Goal: Task Accomplishment & Management: Manage account settings

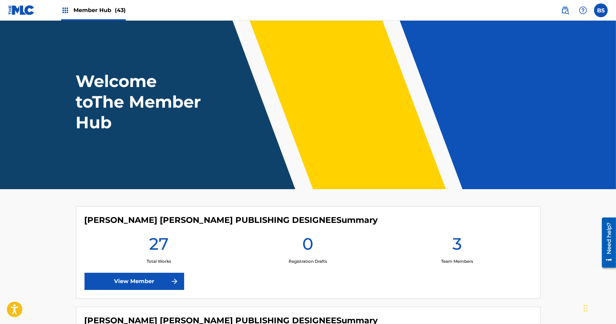
click at [103, 11] on span "Member Hub (43)" at bounding box center [100, 10] width 52 height 8
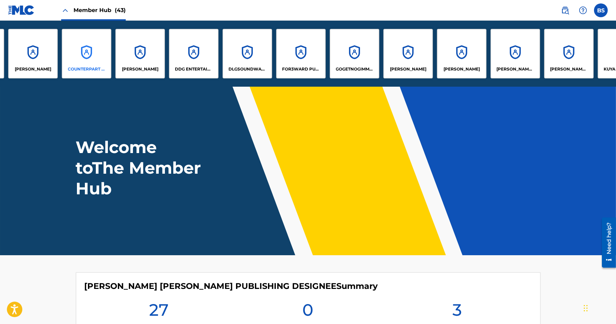
scroll to position [0, 518]
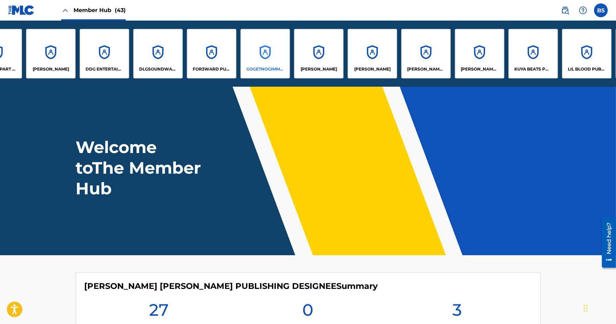
click at [261, 52] on div "GOGETNOGIMMIES" at bounding box center [265, 53] width 49 height 49
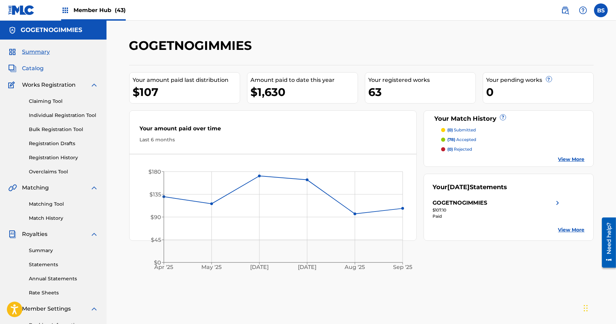
click at [32, 67] on span "Catalog" at bounding box center [33, 68] width 22 height 8
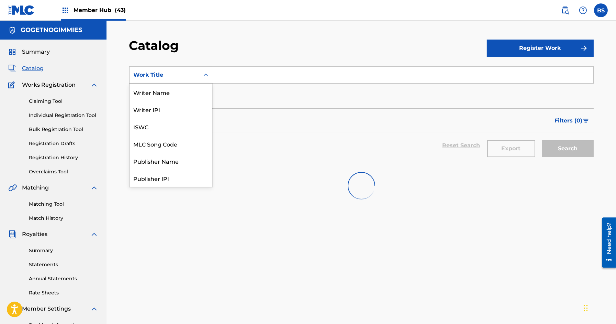
click at [197, 73] on div "Work Title" at bounding box center [165, 74] width 70 height 13
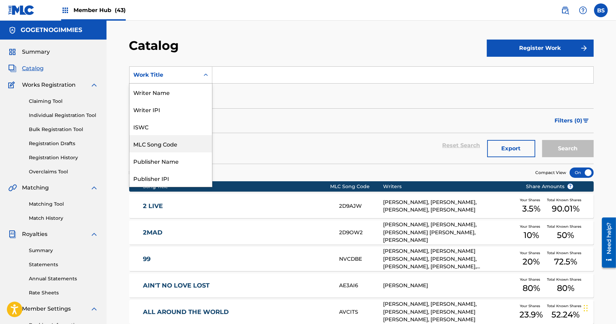
click at [173, 145] on div "MLC Song Code" at bounding box center [171, 143] width 82 height 17
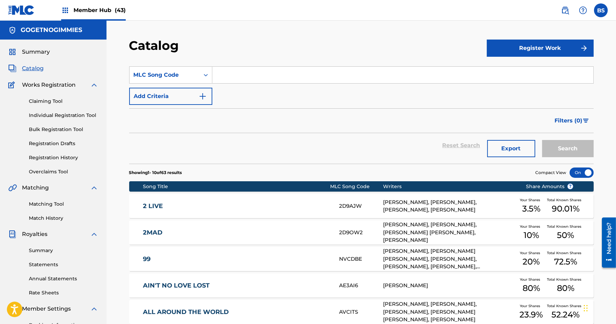
click at [261, 75] on input "Search Form" at bounding box center [402, 75] width 381 height 16
paste input "GV7AGP"
type input "GV7AGP"
click at [542, 140] on button "Search" at bounding box center [568, 148] width 52 height 17
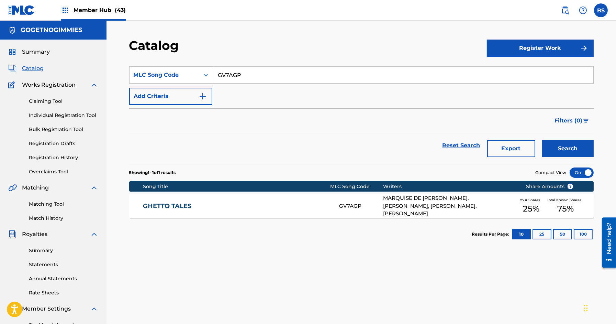
click at [298, 203] on link "GHETTO TALES" at bounding box center [236, 206] width 187 height 8
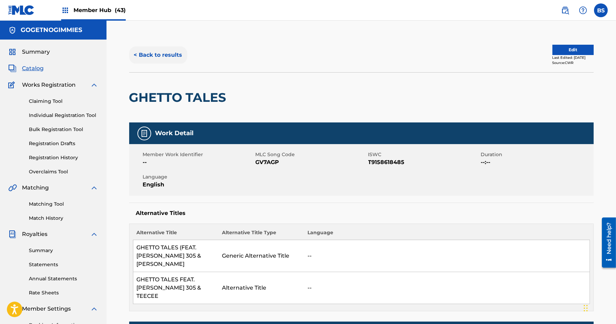
click at [163, 63] on button "< Back to results" at bounding box center [158, 54] width 58 height 17
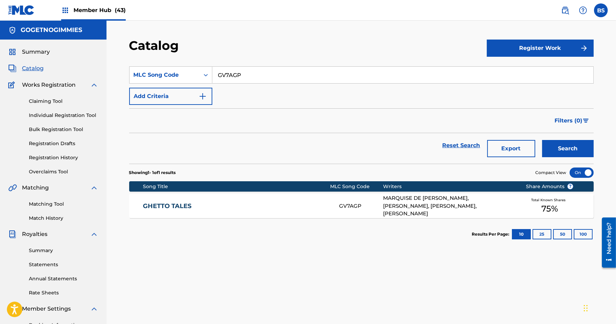
click at [231, 76] on input "GV7AGP" at bounding box center [402, 75] width 381 height 16
paste input "AVCITS"
type input "AVCITS"
click at [542, 140] on button "Search" at bounding box center [568, 148] width 52 height 17
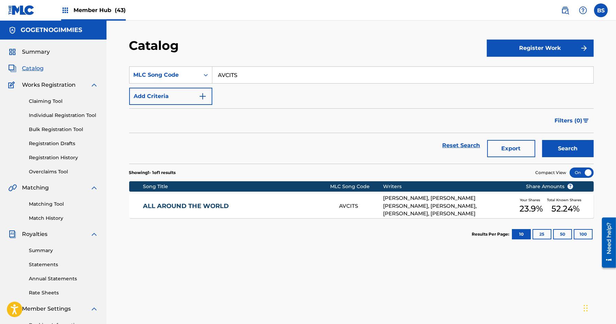
click at [303, 214] on div "ALL AROUND THE WORLD AVCITS [PERSON_NAME], [PERSON_NAME] [PERSON_NAME], [PERSON…" at bounding box center [361, 206] width 465 height 24
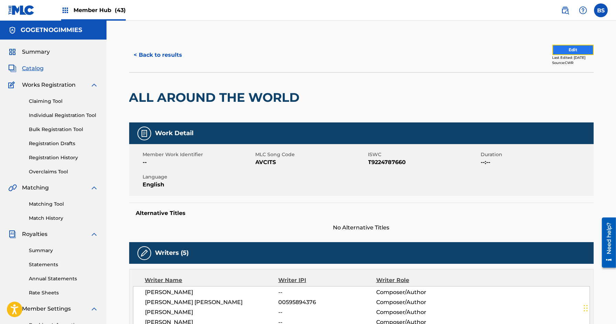
click at [561, 51] on button "Edit" at bounding box center [573, 50] width 41 height 10
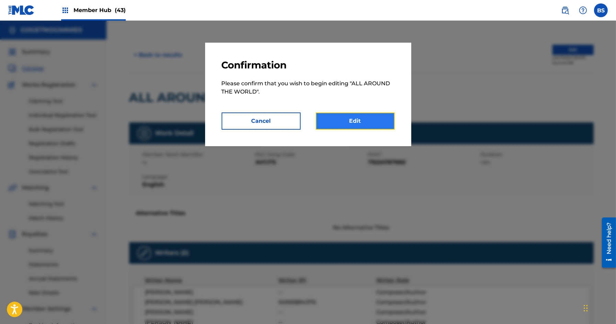
click at [363, 118] on link "Edit" at bounding box center [355, 120] width 79 height 17
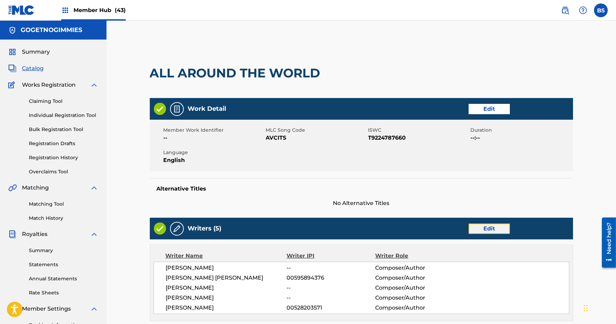
click at [500, 226] on link "Edit" at bounding box center [489, 228] width 41 height 10
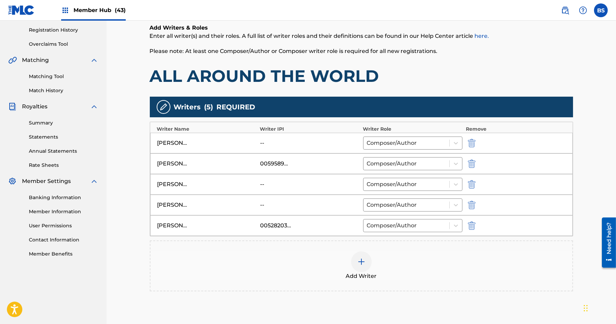
scroll to position [156, 0]
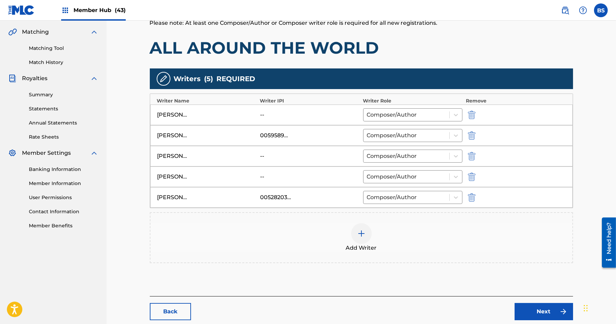
click at [354, 234] on div at bounding box center [361, 233] width 21 height 21
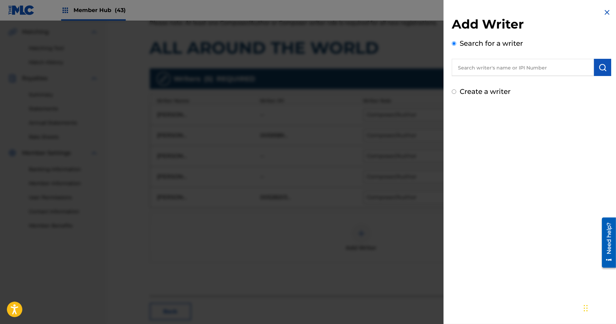
click at [479, 67] on input "text" at bounding box center [523, 67] width 142 height 17
paste input "00745562523"
type input "00745562523"
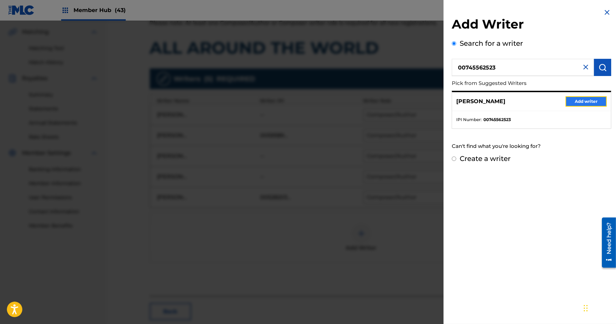
click at [578, 100] on button "Add writer" at bounding box center [586, 101] width 41 height 10
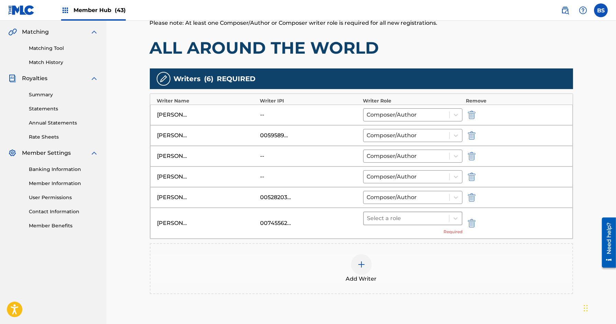
click at [389, 217] on div at bounding box center [406, 218] width 79 height 10
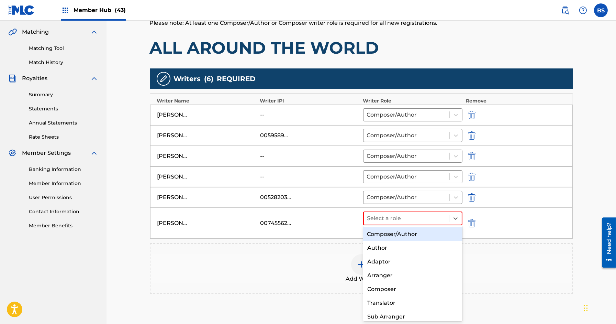
click at [389, 233] on div "Composer/Author" at bounding box center [413, 234] width 100 height 14
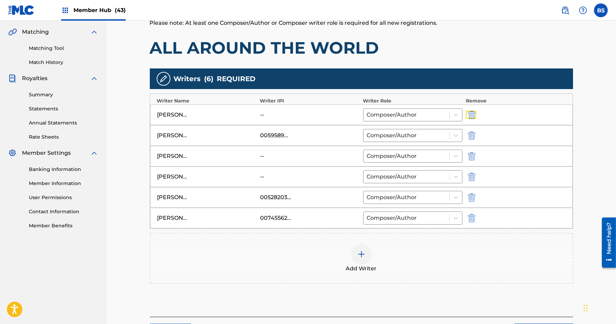
click at [472, 114] on img "submit" at bounding box center [472, 115] width 8 height 8
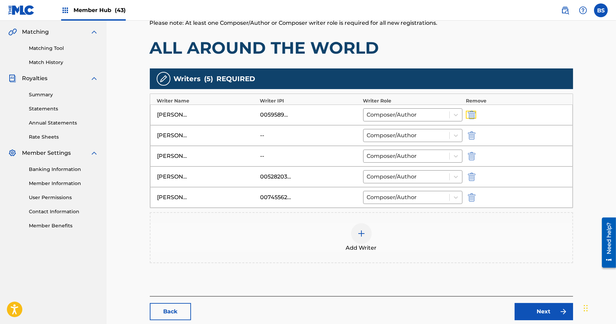
scroll to position [193, 0]
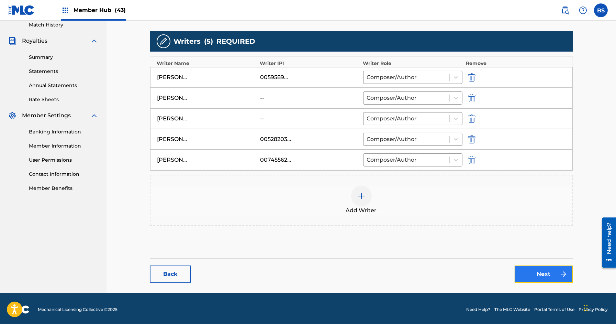
click at [537, 270] on link "Next" at bounding box center [544, 273] width 58 height 17
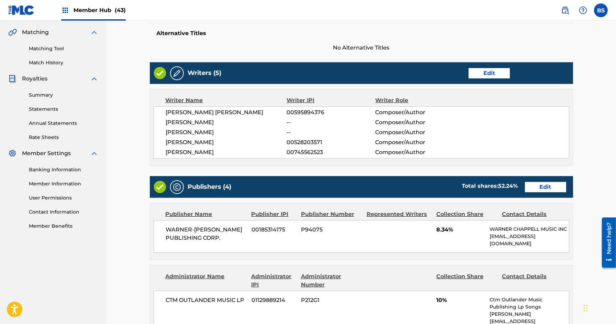
scroll to position [240, 0]
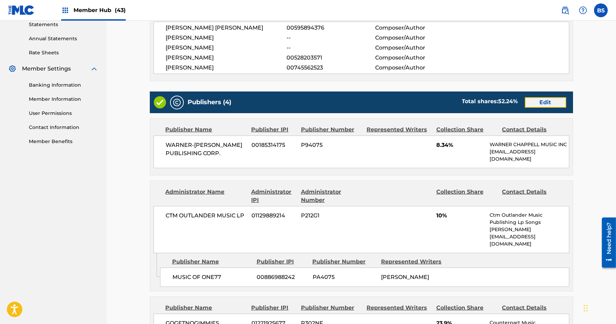
click at [553, 99] on link "Edit" at bounding box center [545, 102] width 41 height 10
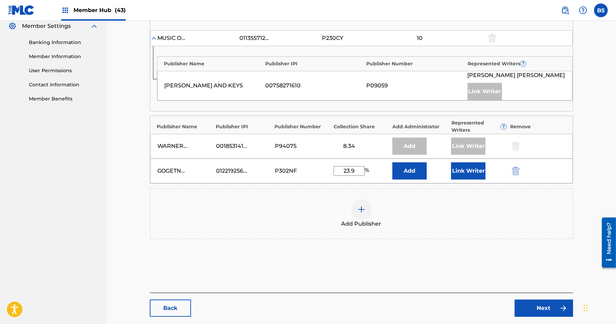
scroll to position [315, 0]
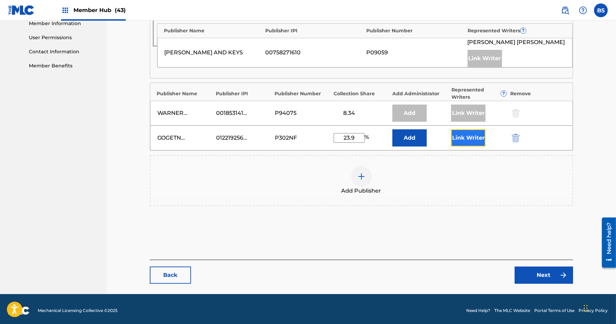
click at [466, 135] on button "Link Writer" at bounding box center [468, 137] width 34 height 17
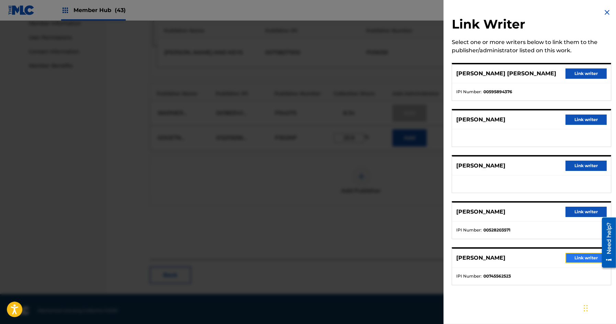
click at [576, 253] on button "Link writer" at bounding box center [586, 258] width 41 height 10
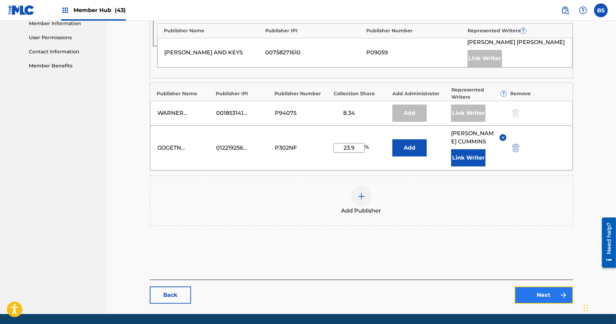
click at [543, 286] on link "Next" at bounding box center [544, 294] width 58 height 17
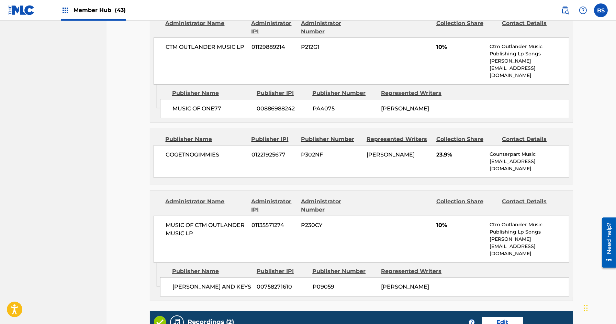
scroll to position [530, 0]
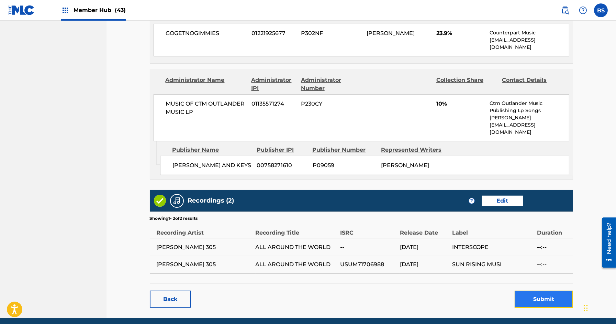
click at [551, 290] on button "Submit" at bounding box center [544, 298] width 58 height 17
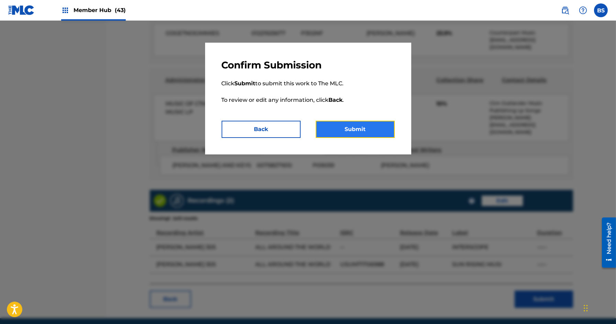
click at [365, 132] on button "Submit" at bounding box center [355, 129] width 79 height 17
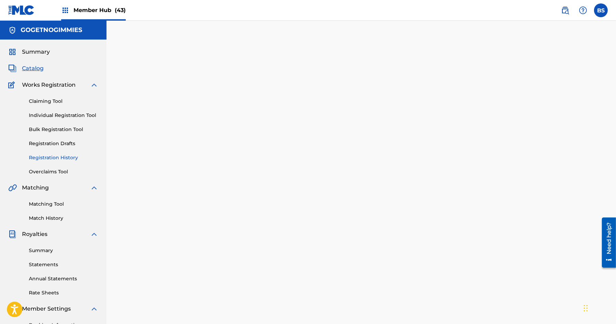
click at [49, 156] on link "Registration History" at bounding box center [63, 157] width 69 height 7
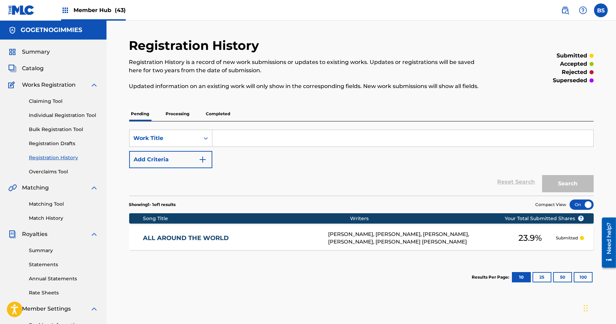
click at [244, 233] on div "ALL AROUND THE WORLD AVCITS [PERSON_NAME], [PERSON_NAME], [PERSON_NAME], [PERSO…" at bounding box center [361, 238] width 465 height 24
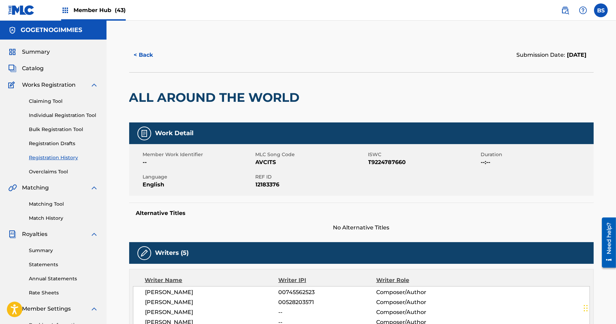
click at [268, 162] on span "AVCITS" at bounding box center [311, 162] width 111 height 8
copy span "AVCITS"
click at [35, 70] on span "Catalog" at bounding box center [33, 68] width 22 height 8
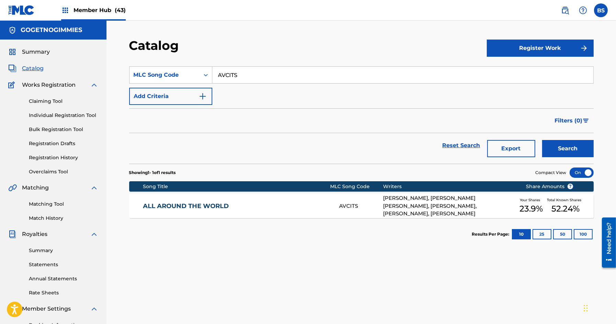
click at [256, 208] on link "ALL AROUND THE WORLD" at bounding box center [236, 206] width 187 height 8
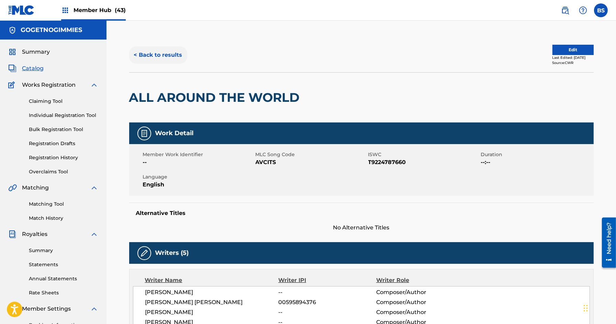
click at [171, 54] on button "< Back to results" at bounding box center [158, 54] width 58 height 17
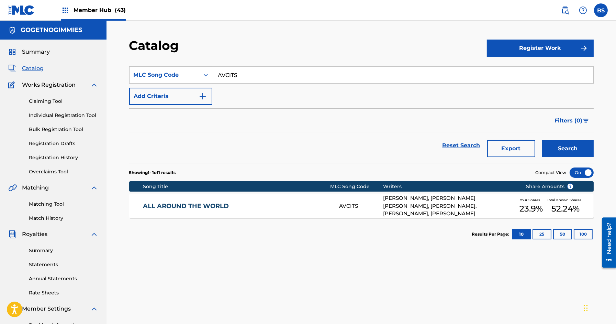
click at [237, 76] on input "AVCITS" at bounding box center [402, 75] width 381 height 16
paste input "SVAY91"
type input "SVAY91"
click at [542, 140] on button "Search" at bounding box center [568, 148] width 52 height 17
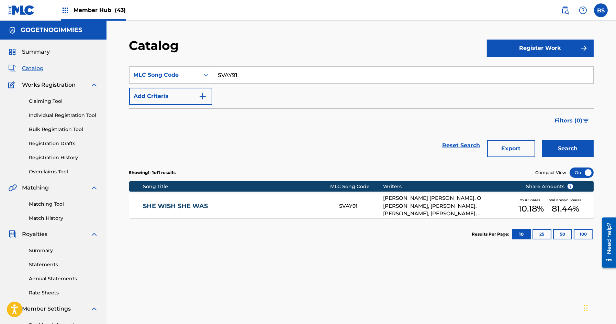
click at [293, 210] on div "SHE WISH SHE WAS SVAY91 [PERSON_NAME] [PERSON_NAME], O [PERSON_NAME], [PERSON_N…" at bounding box center [361, 206] width 465 height 24
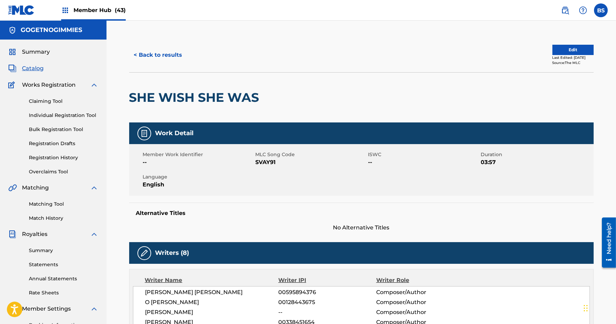
click at [205, 97] on h2 "SHE WISH SHE WAS" at bounding box center [196, 97] width 134 height 15
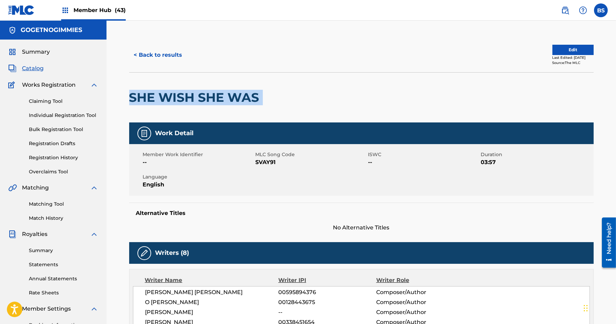
click at [205, 97] on h2 "SHE WISH SHE WAS" at bounding box center [196, 97] width 134 height 15
copy div "SHE WISH SHE WAS"
click at [153, 52] on button "< Back to results" at bounding box center [158, 54] width 58 height 17
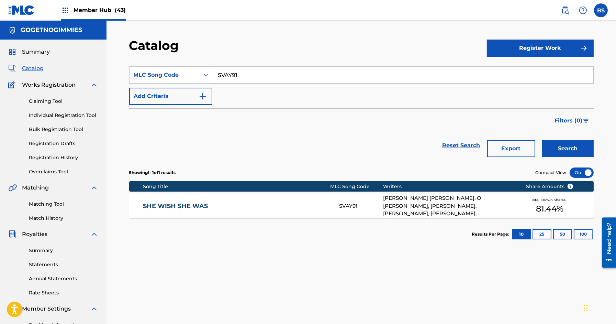
click at [245, 74] on input "SVAY91" at bounding box center [402, 75] width 381 height 16
paste input "NVCDBE"
type input "NVCDBE"
click at [542, 140] on button "Search" at bounding box center [568, 148] width 52 height 17
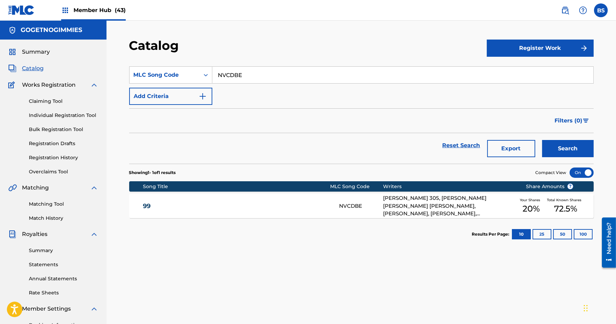
click at [282, 200] on div "99 NVCDBE [PERSON_NAME] 305, [PERSON_NAME] [PERSON_NAME] [PERSON_NAME], [PERSON…" at bounding box center [361, 206] width 465 height 24
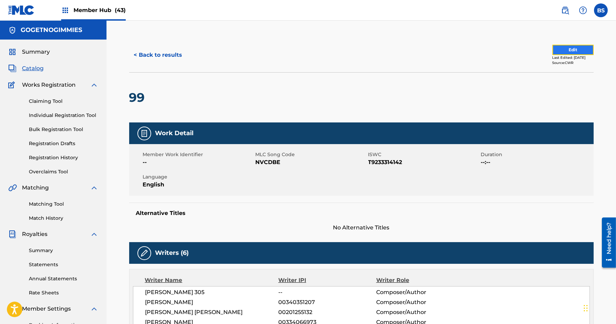
click at [572, 48] on button "Edit" at bounding box center [573, 50] width 41 height 10
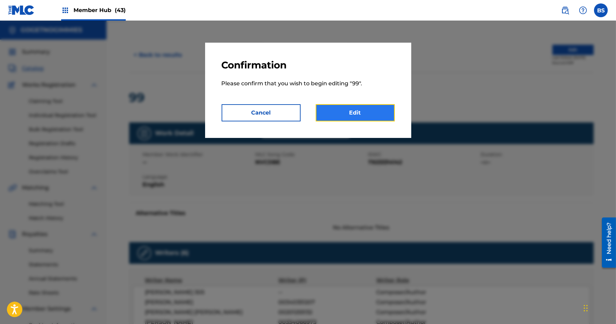
click at [363, 114] on link "Edit" at bounding box center [355, 112] width 79 height 17
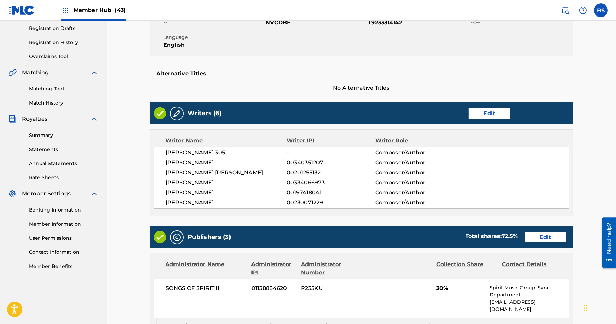
scroll to position [152, 0]
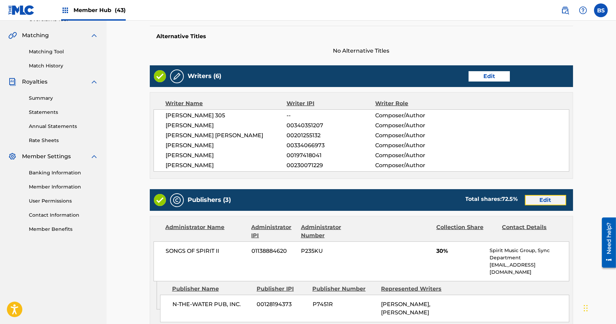
click at [550, 201] on link "Edit" at bounding box center [545, 200] width 41 height 10
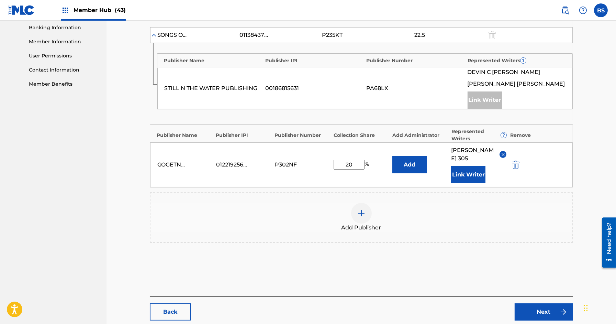
scroll to position [276, 0]
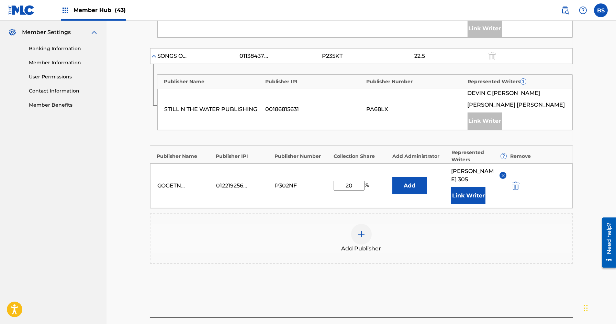
drag, startPoint x: 343, startPoint y: 178, endPoint x: 348, endPoint y: 180, distance: 5.3
click at [348, 181] on input "20" at bounding box center [349, 186] width 31 height 10
type input "40"
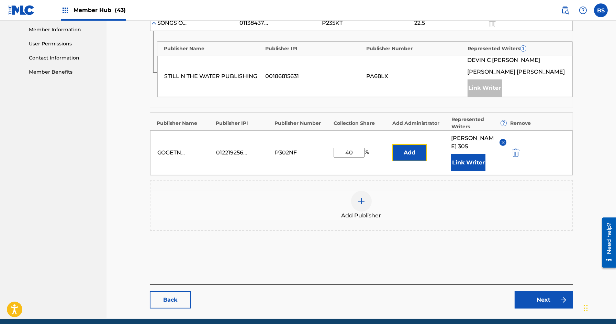
scroll to position [326, 0]
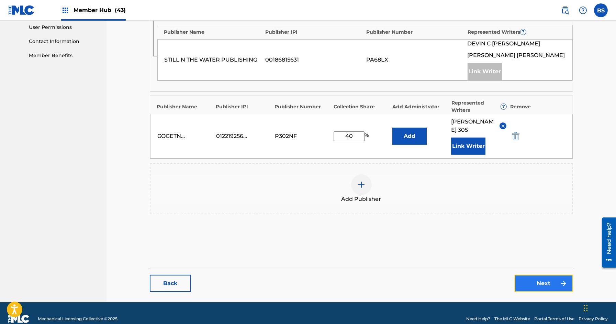
click at [553, 275] on link "Next" at bounding box center [544, 283] width 58 height 17
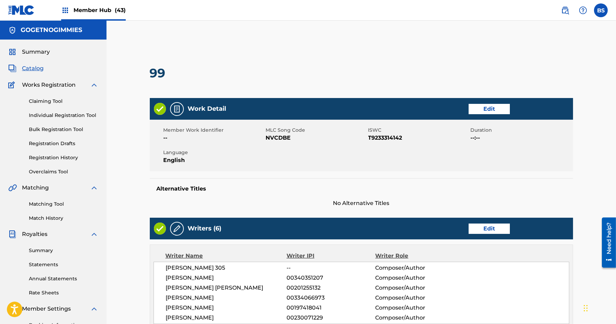
scroll to position [506, 0]
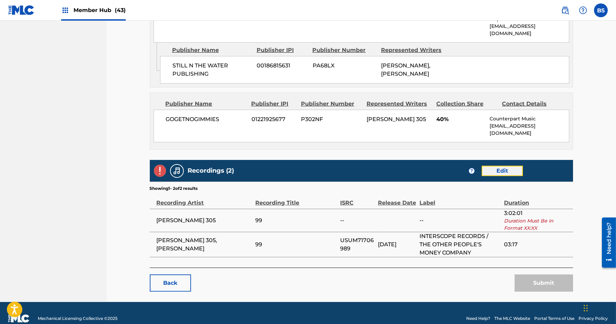
click at [505, 166] on link "Edit" at bounding box center [502, 171] width 41 height 10
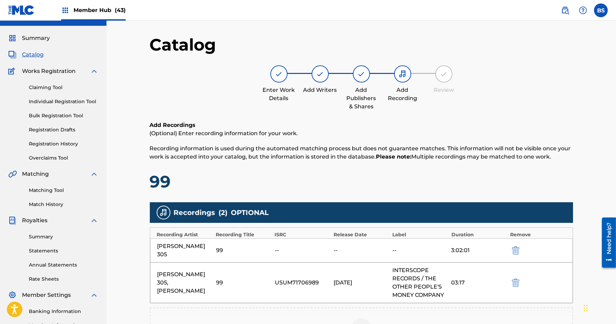
scroll to position [16, 0]
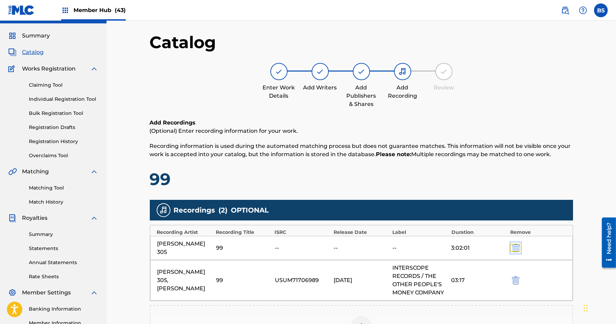
click at [516, 244] on img "submit" at bounding box center [516, 248] width 8 height 8
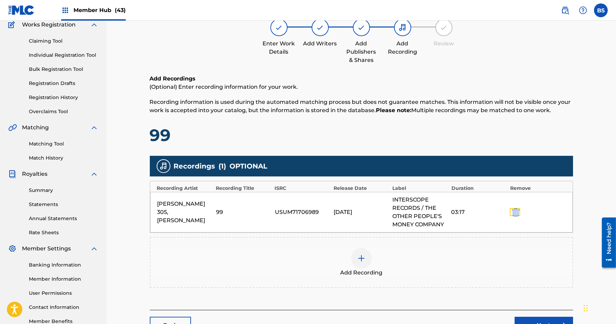
scroll to position [112, 0]
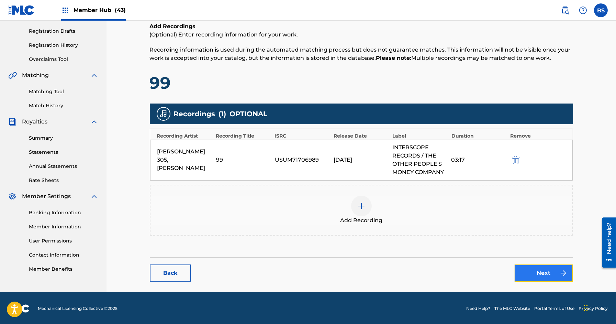
click at [538, 274] on link "Next" at bounding box center [544, 272] width 58 height 17
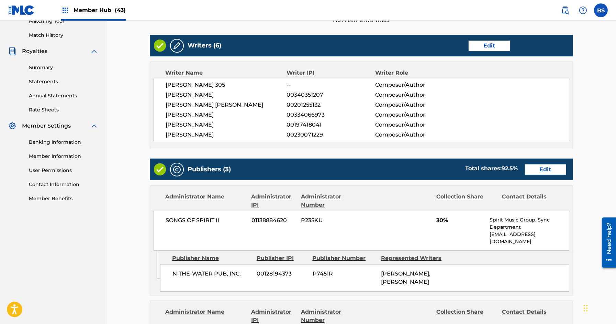
scroll to position [483, 0]
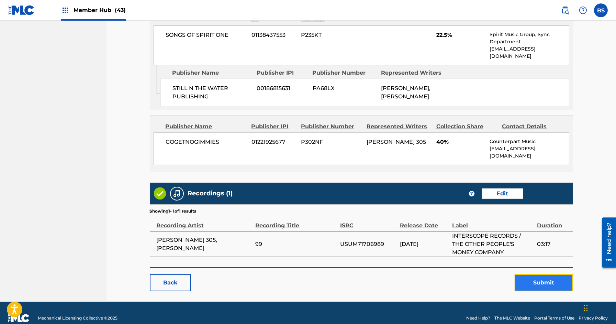
click at [545, 274] on button "Submit" at bounding box center [544, 282] width 58 height 17
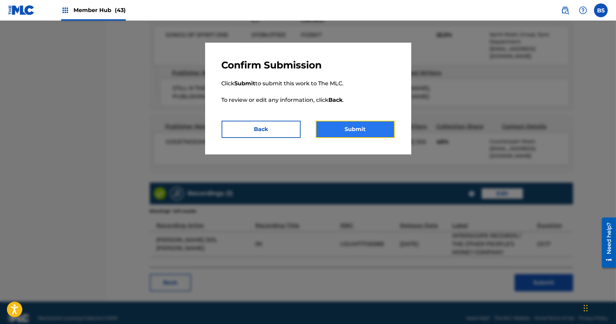
click at [375, 131] on button "Submit" at bounding box center [355, 129] width 79 height 17
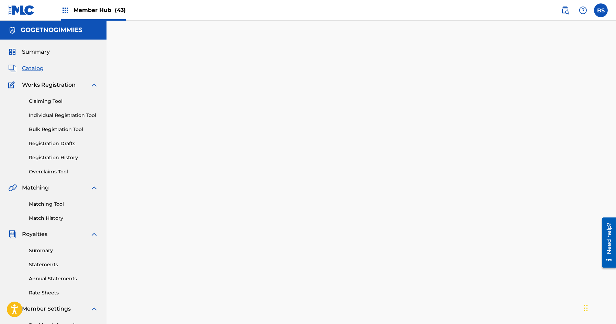
click at [31, 74] on div "Summary Catalog Works Registration Claiming Tool Individual Registration Tool B…" at bounding box center [53, 217] width 107 height 354
click at [33, 69] on span "Catalog" at bounding box center [33, 68] width 22 height 8
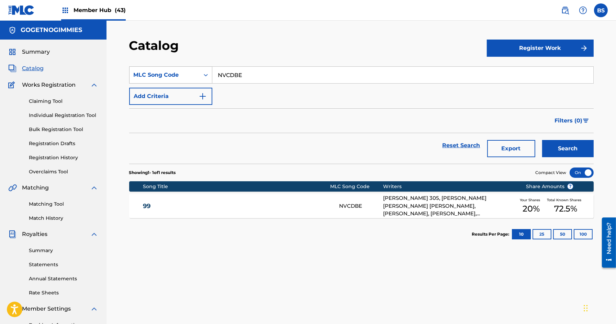
click at [176, 73] on div "MLC Song Code" at bounding box center [165, 75] width 62 height 8
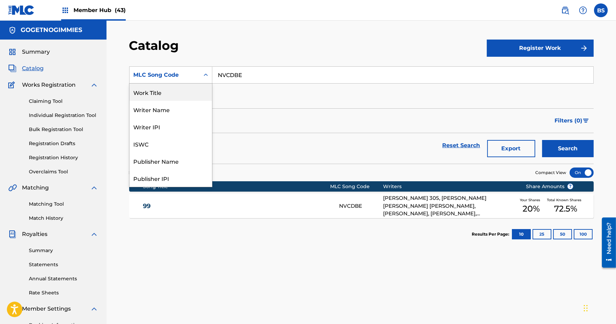
click at [167, 92] on div "Work Title" at bounding box center [171, 92] width 82 height 17
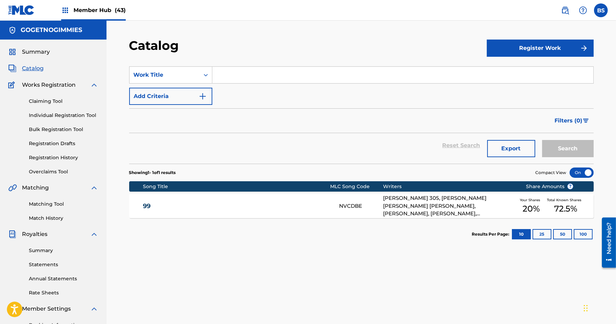
click at [238, 82] on input "Search Form" at bounding box center [402, 75] width 381 height 16
paste input "ZADDY"
type input "ZADDY"
click at [542, 140] on button "Search" at bounding box center [568, 148] width 52 height 17
click at [183, 207] on link "ZADDY" at bounding box center [236, 206] width 187 height 8
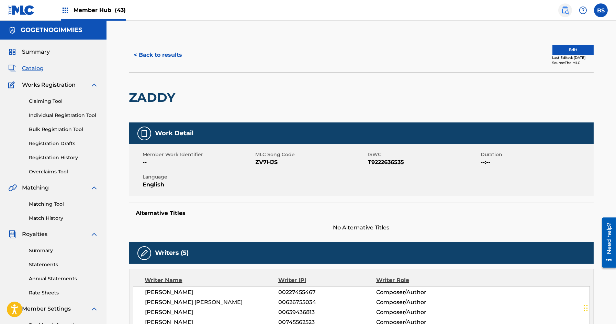
click at [565, 12] on img at bounding box center [565, 10] width 8 height 8
click at [164, 50] on button "< Back to results" at bounding box center [158, 54] width 58 height 17
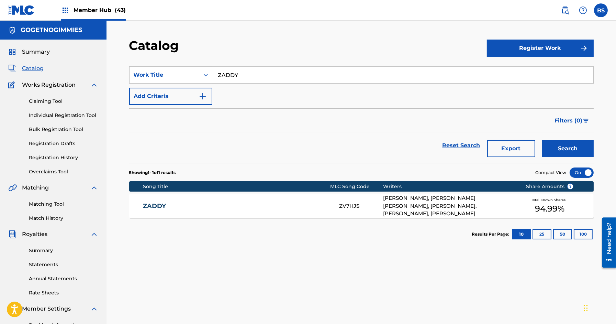
click at [252, 69] on input "ZADDY" at bounding box center [402, 75] width 381 height 16
paste input "[GEOGRAPHIC_DATA]"
type input "[GEOGRAPHIC_DATA]"
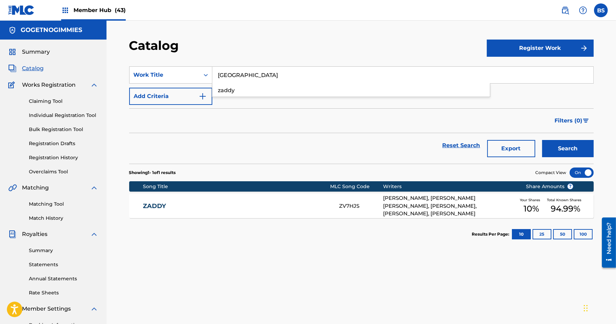
click at [542, 140] on button "Search" at bounding box center [568, 148] width 52 height 17
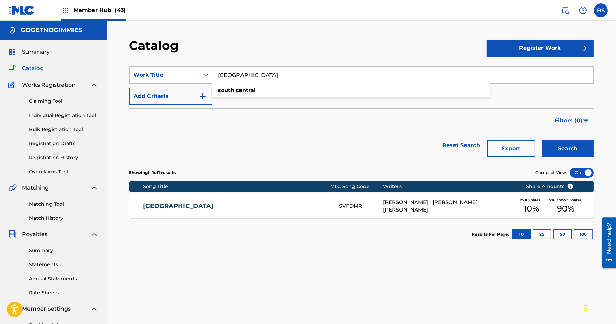
click at [249, 207] on link "[GEOGRAPHIC_DATA]" at bounding box center [236, 206] width 187 height 8
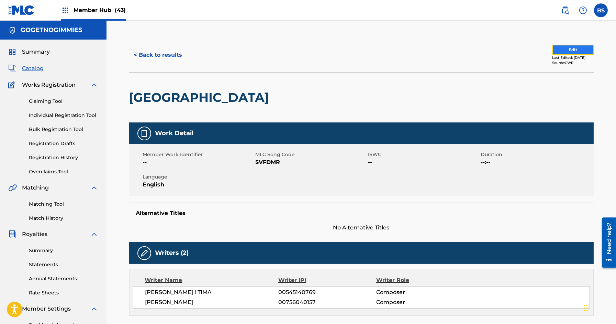
click at [570, 46] on button "Edit" at bounding box center [573, 50] width 41 height 10
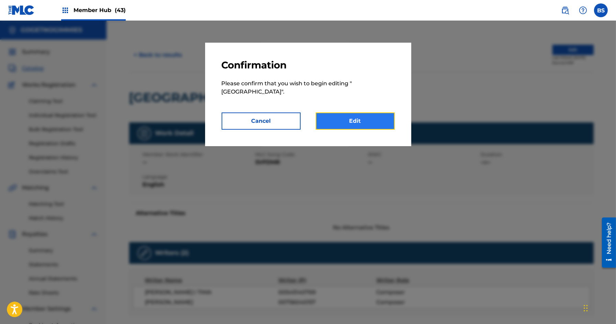
click at [383, 122] on link "Edit" at bounding box center [355, 120] width 79 height 17
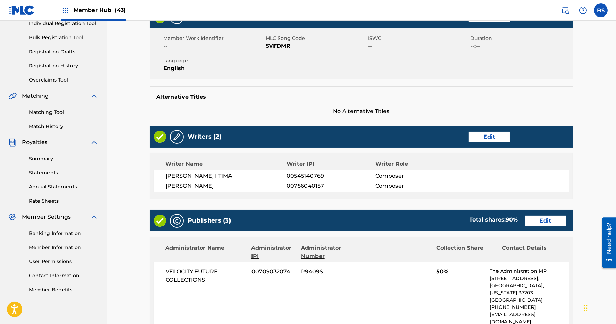
scroll to position [111, 0]
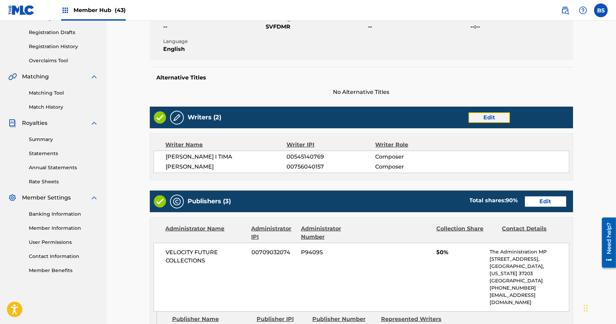
click at [489, 120] on link "Edit" at bounding box center [489, 117] width 41 height 10
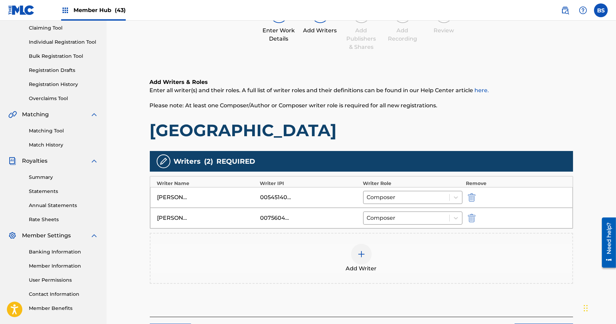
scroll to position [132, 0]
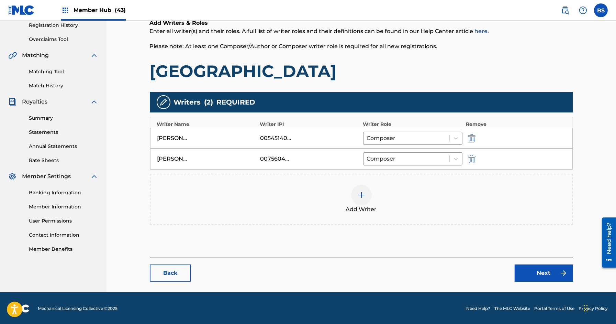
click at [354, 199] on div at bounding box center [361, 195] width 21 height 21
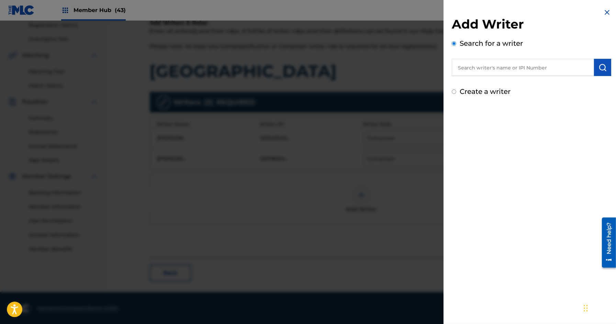
click at [486, 67] on input "text" at bounding box center [523, 67] width 142 height 17
paste input "00745562523"
type input "00745562523"
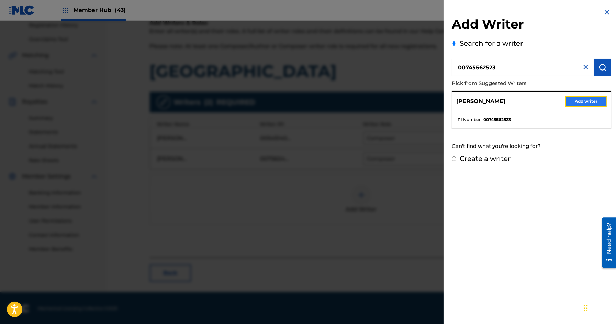
click at [583, 104] on button "Add writer" at bounding box center [586, 101] width 41 height 10
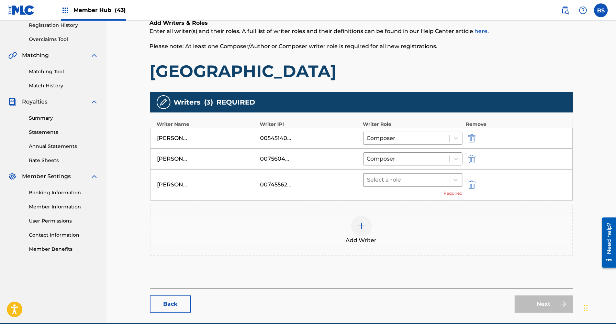
click at [395, 174] on div "Select a role" at bounding box center [407, 180] width 86 height 12
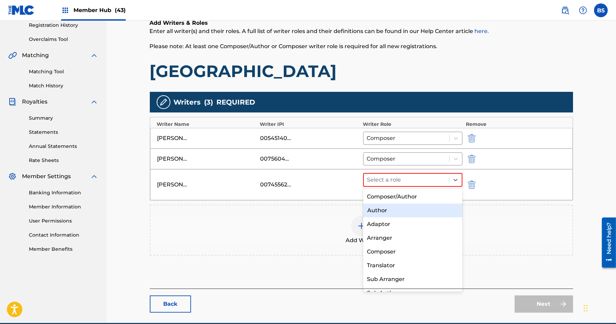
click at [381, 211] on div "Author" at bounding box center [413, 210] width 100 height 14
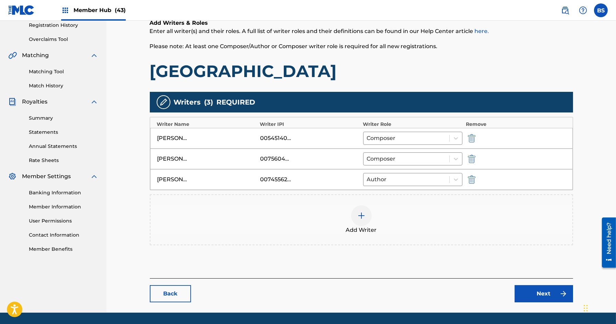
click at [362, 213] on img at bounding box center [361, 215] width 8 height 8
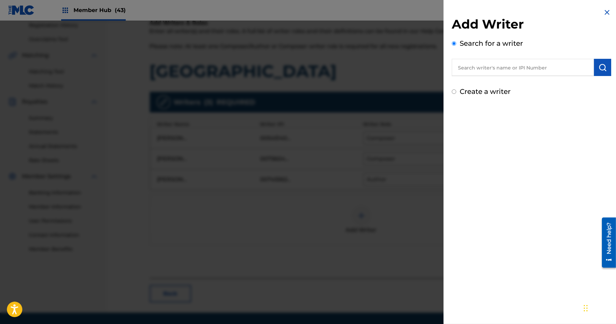
click at [471, 70] on input "text" at bounding box center [523, 67] width 142 height 17
paste input "00800509772"
type input "00800509772"
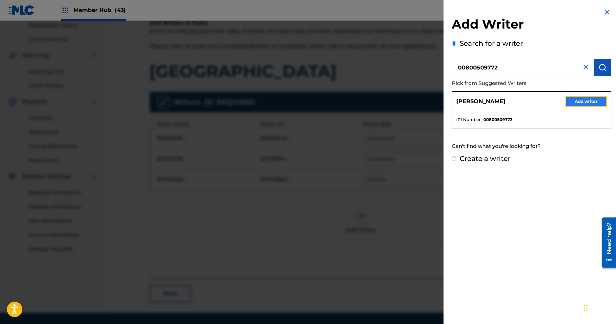
click at [583, 99] on button "Add writer" at bounding box center [586, 101] width 41 height 10
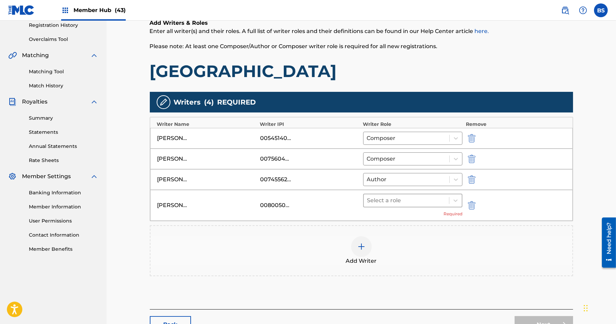
click at [393, 196] on div at bounding box center [406, 201] width 79 height 10
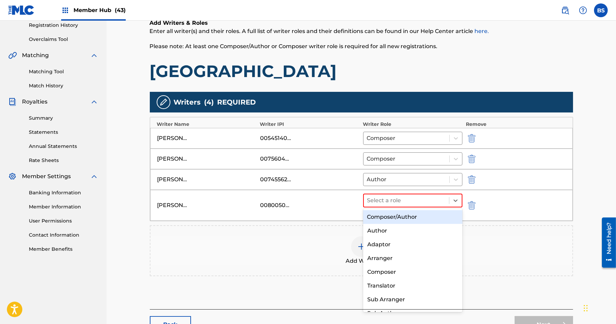
click at [389, 215] on div "Composer/Author" at bounding box center [413, 217] width 100 height 14
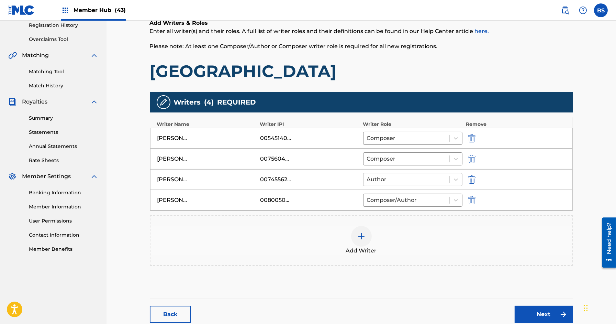
click at [401, 181] on div at bounding box center [406, 180] width 79 height 10
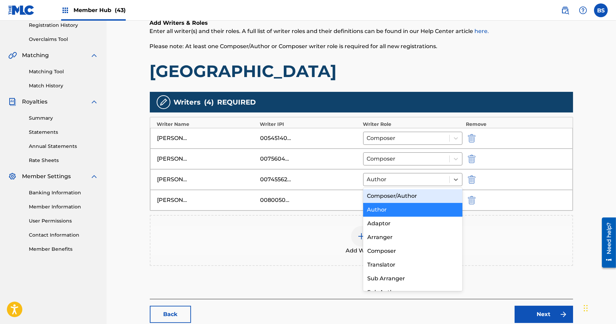
click at [391, 196] on div "Composer/Author" at bounding box center [413, 196] width 100 height 14
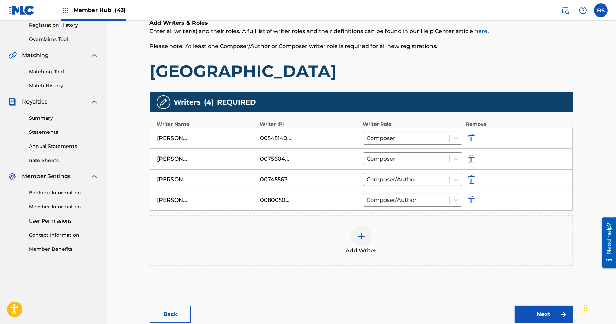
scroll to position [173, 0]
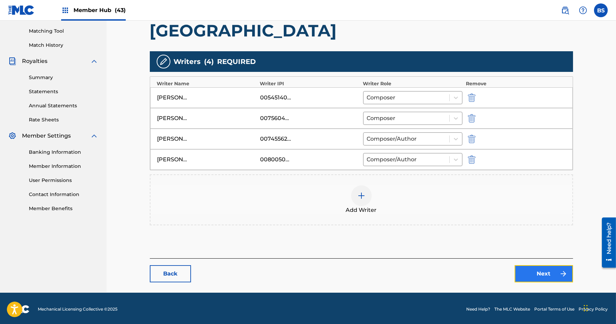
click at [541, 271] on link "Next" at bounding box center [544, 273] width 58 height 17
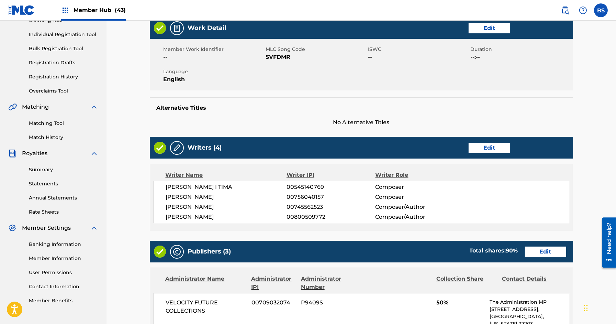
scroll to position [160, 0]
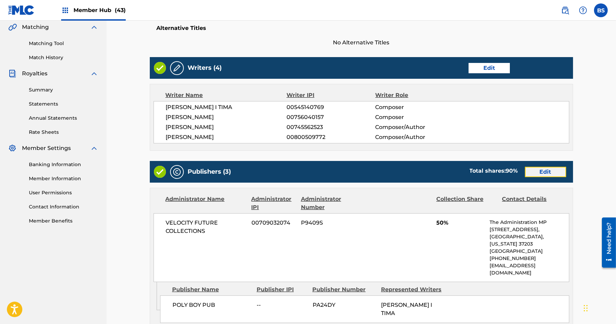
click at [558, 172] on link "Edit" at bounding box center [545, 172] width 41 height 10
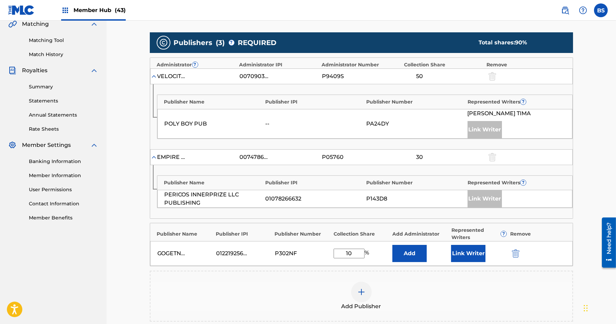
scroll to position [224, 0]
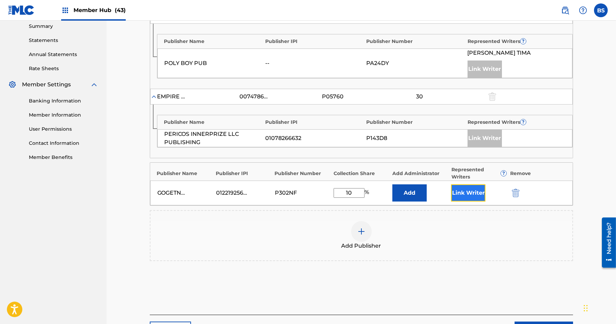
click at [464, 192] on button "Link Writer" at bounding box center [468, 192] width 34 height 17
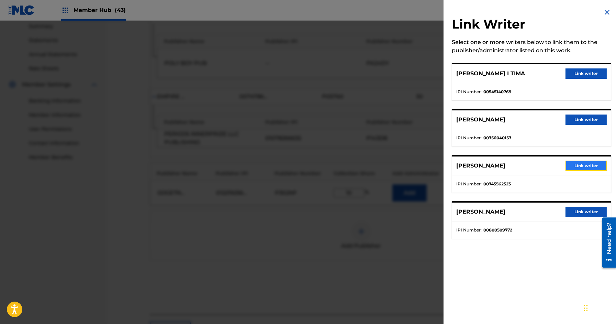
click at [583, 162] on button "Link writer" at bounding box center [586, 165] width 41 height 10
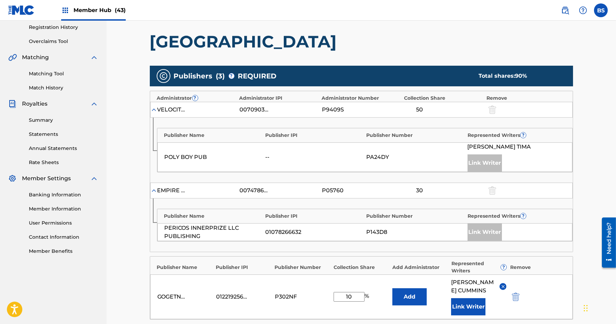
scroll to position [291, 0]
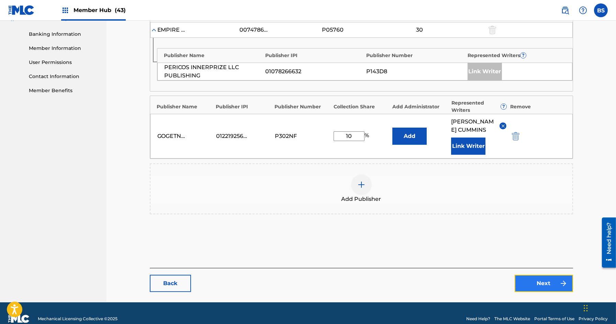
click at [551, 275] on link "Next" at bounding box center [544, 283] width 58 height 17
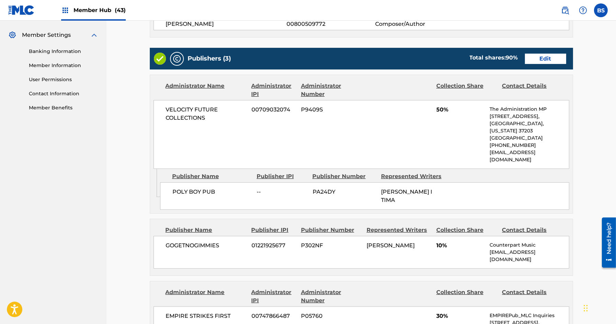
scroll to position [505, 0]
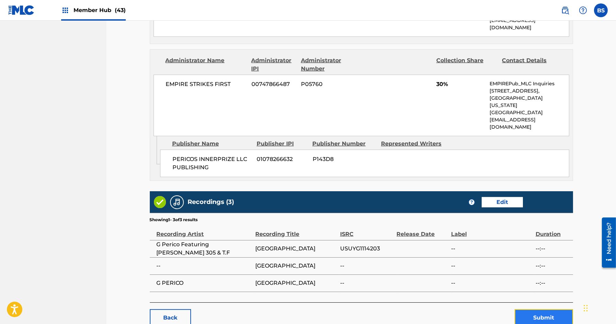
click at [547, 309] on button "Submit" at bounding box center [544, 317] width 58 height 17
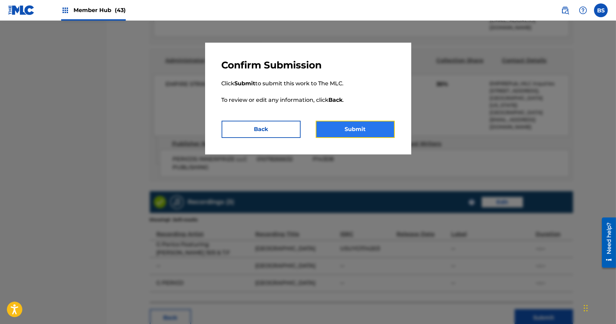
click at [368, 131] on button "Submit" at bounding box center [355, 129] width 79 height 17
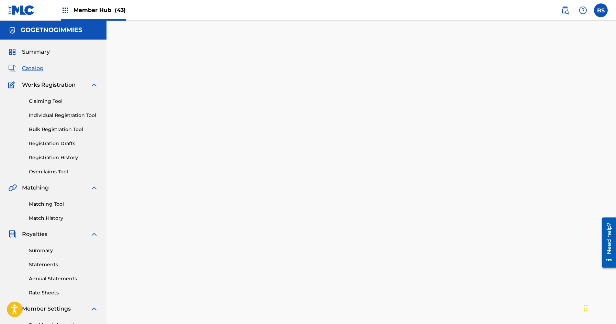
click at [33, 68] on span "Catalog" at bounding box center [33, 68] width 22 height 8
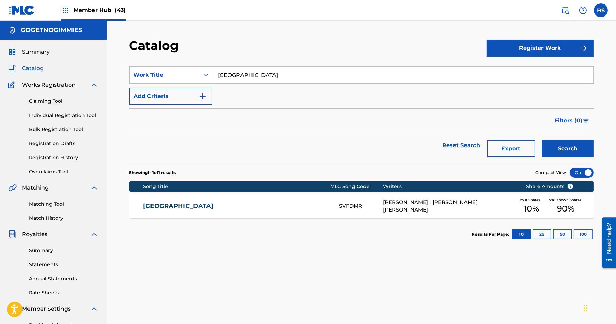
click at [278, 195] on div "SOUTH CENTRAL SVFDMR [PERSON_NAME] I [PERSON_NAME] [PERSON_NAME] Your Shares 10…" at bounding box center [361, 206] width 465 height 24
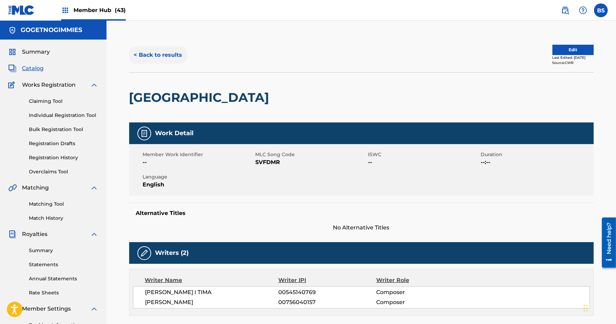
click at [167, 52] on button "< Back to results" at bounding box center [158, 54] width 58 height 17
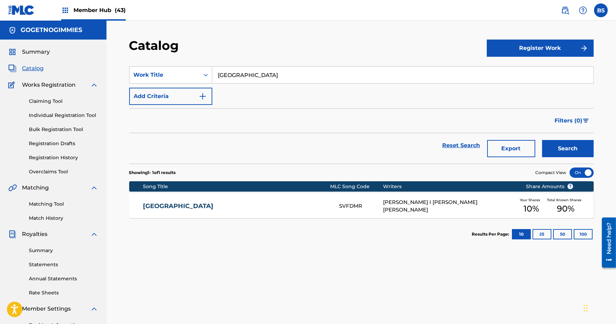
click at [244, 73] on input "[GEOGRAPHIC_DATA]" at bounding box center [402, 75] width 381 height 16
paste input "WHEN YOU SAY"
type input "WHEN YOU SAY"
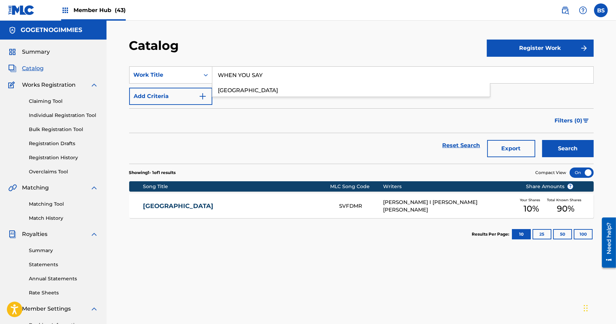
click at [542, 140] on button "Search" at bounding box center [568, 148] width 52 height 17
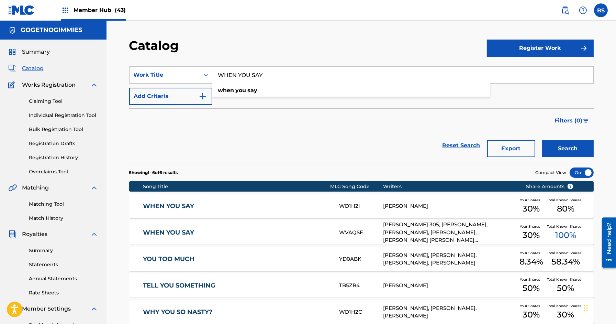
click at [315, 224] on div "WHEN YOU SAY WVAQSE [PERSON_NAME] 305, [PERSON_NAME], [PERSON_NAME], [PERSON_NA…" at bounding box center [361, 232] width 465 height 24
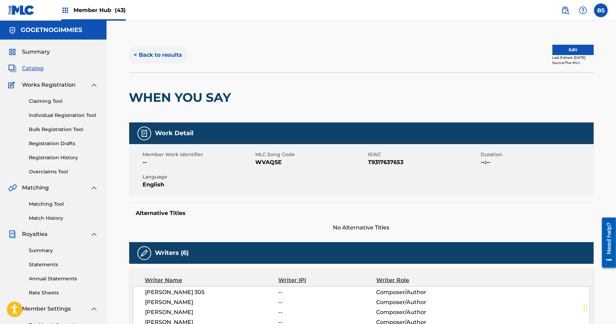
click at [162, 52] on button "< Back to results" at bounding box center [158, 54] width 58 height 17
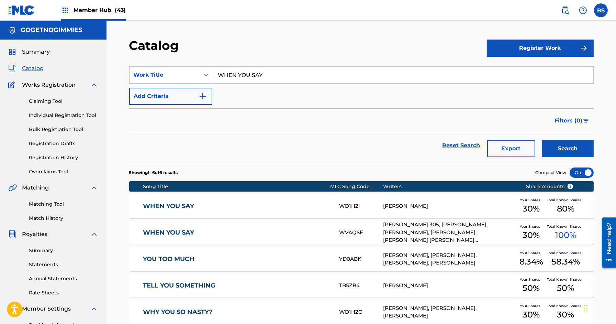
click at [240, 74] on input "WHEN YOU SAY" at bounding box center [402, 75] width 381 height 16
click at [240, 73] on input "WHEN YOU SAY" at bounding box center [402, 75] width 381 height 16
paste input "LILHOMIES"
click at [240, 73] on input "WHEN LILHOMIESYOU SAY" at bounding box center [402, 75] width 381 height 16
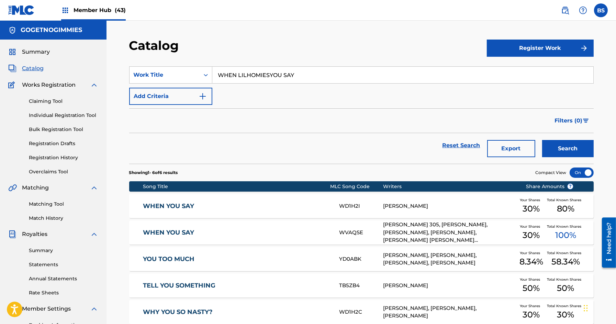
click at [240, 73] on input "WHEN LILHOMIESYOU SAY" at bounding box center [402, 75] width 381 height 16
paste input "LILHOMIES"
type input "LILHOMIES"
click at [542, 140] on button "Search" at bounding box center [568, 148] width 52 height 17
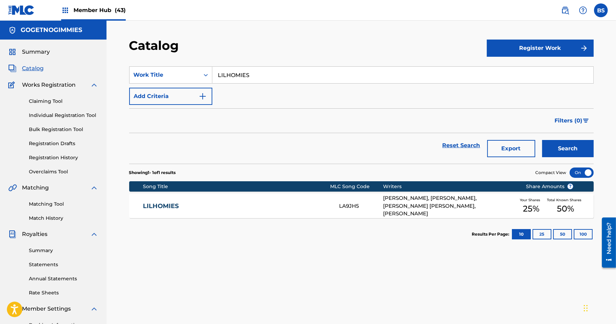
click at [294, 204] on link "LILHOMIES" at bounding box center [236, 206] width 187 height 8
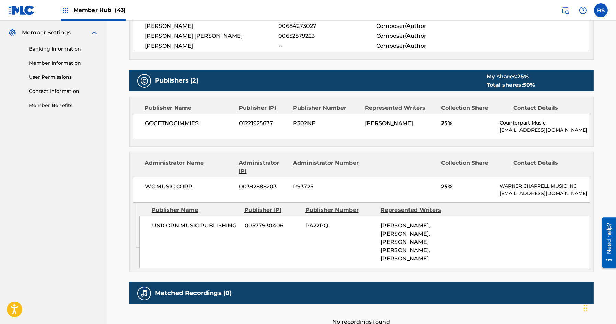
scroll to position [276, 0]
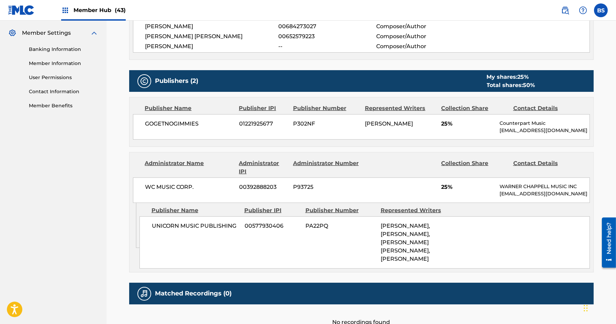
click at [198, 222] on span "UNICORN MUSIC PUBLISHING" at bounding box center [196, 226] width 88 height 8
copy div "UNICORN MUSIC PUBLISHING"
click at [564, 8] on img at bounding box center [565, 10] width 8 height 8
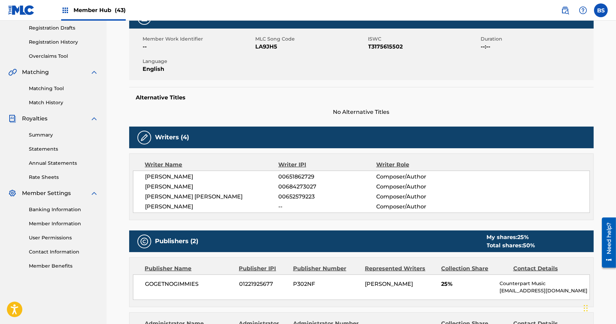
scroll to position [0, 0]
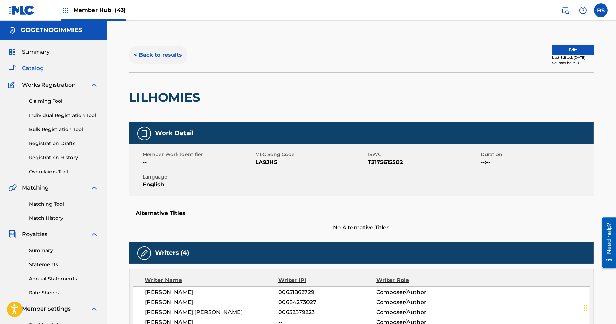
click at [162, 63] on button "< Back to results" at bounding box center [158, 54] width 58 height 17
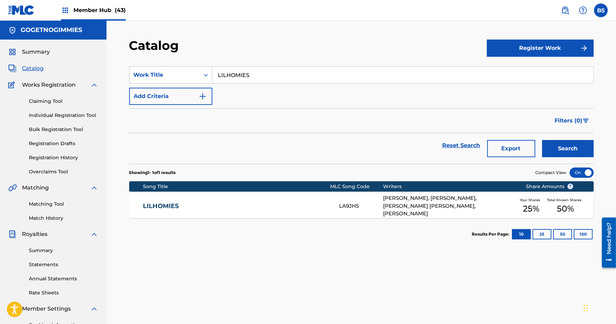
click at [255, 78] on input "LILHOMIES" at bounding box center [402, 75] width 381 height 16
paste input "WON [PERSON_NAME]"
type input "WON [PERSON_NAME]"
click at [542, 140] on button "Search" at bounding box center [568, 148] width 52 height 17
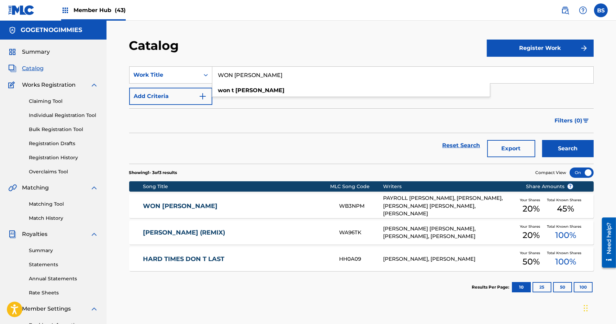
click at [275, 204] on link "WON [PERSON_NAME]" at bounding box center [236, 206] width 187 height 8
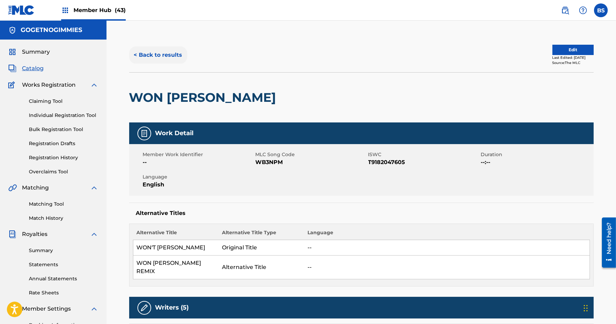
click at [166, 52] on button "< Back to results" at bounding box center [158, 54] width 58 height 17
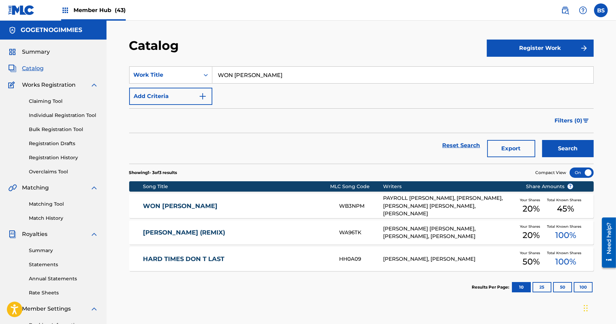
click at [334, 230] on div "[PERSON_NAME] (REMIX)" at bounding box center [241, 233] width 196 height 8
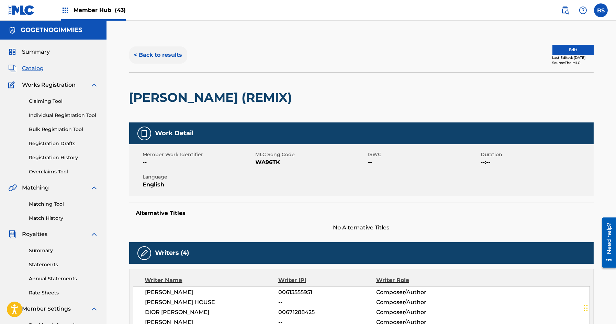
click at [163, 58] on button "< Back to results" at bounding box center [158, 54] width 58 height 17
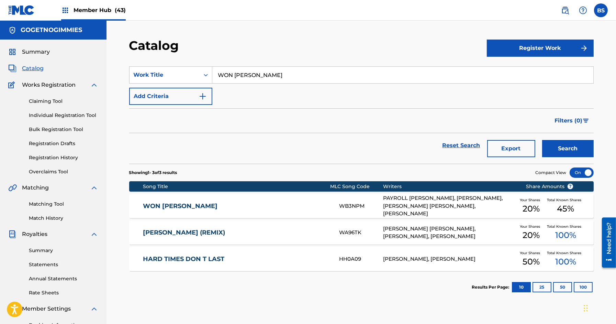
click at [286, 203] on link "WON [PERSON_NAME]" at bounding box center [236, 206] width 187 height 8
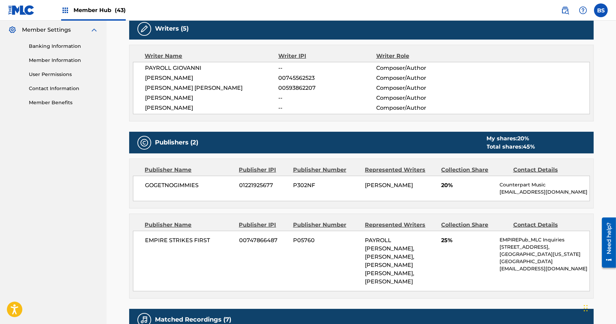
scroll to position [278, 0]
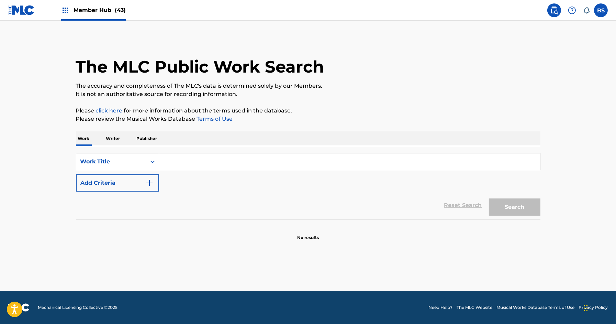
click at [147, 138] on p "Publisher" at bounding box center [147, 138] width 25 height 14
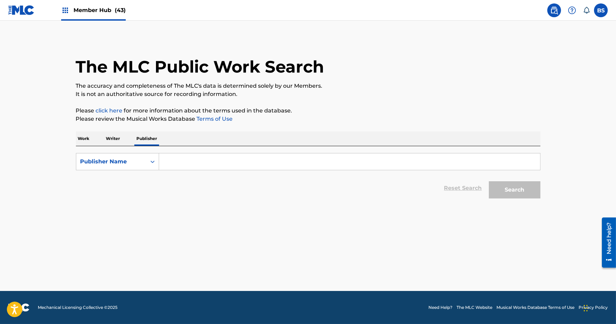
click at [196, 164] on input "Search Form" at bounding box center [349, 161] width 381 height 16
paste input "UNICORN MUSIC PUBLISHING"
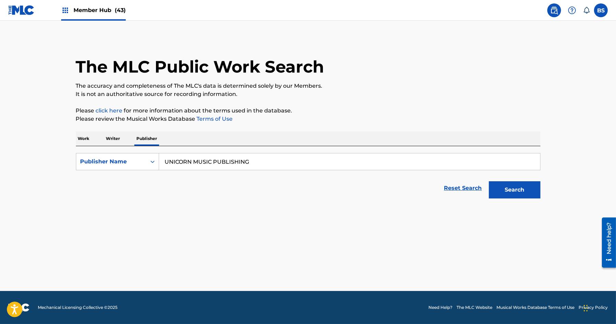
type input "UNICORN MUSIC PUBLISHING"
click at [489, 181] on button "Search" at bounding box center [515, 189] width 52 height 17
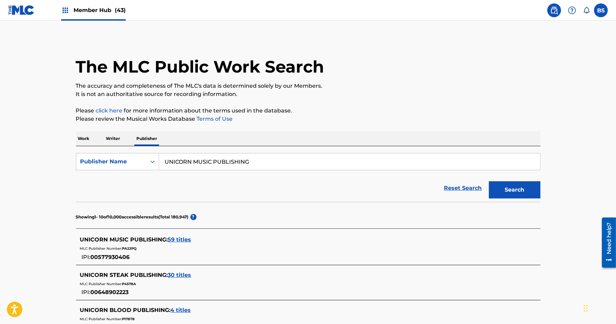
click at [176, 240] on span "59 titles" at bounding box center [179, 239] width 23 height 7
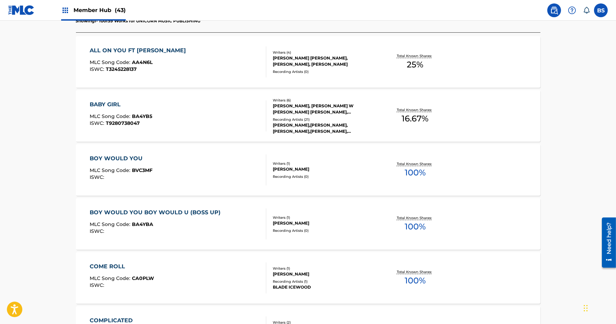
scroll to position [215, 0]
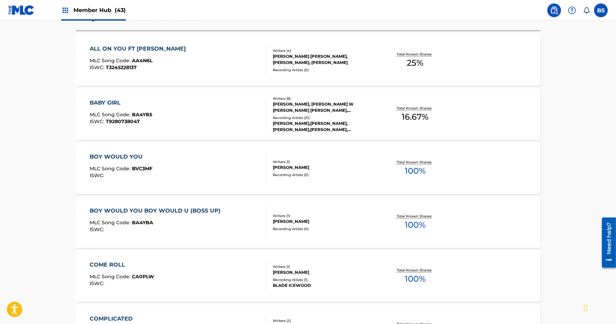
click at [276, 64] on div "JOSE MARIO FERNANDEZ, MIKELY WILHELM ADAM, RAVEN FELIX, JASON POUNDS" at bounding box center [325, 59] width 104 height 12
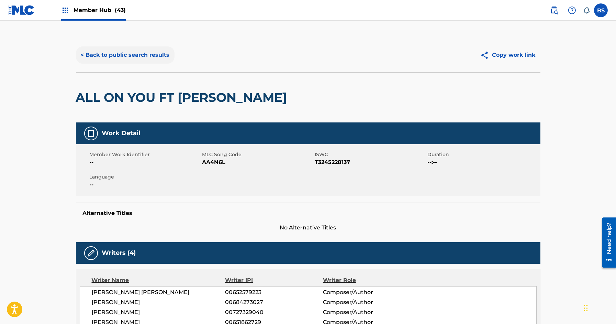
click at [126, 53] on button "< Back to public search results" at bounding box center [125, 54] width 99 height 17
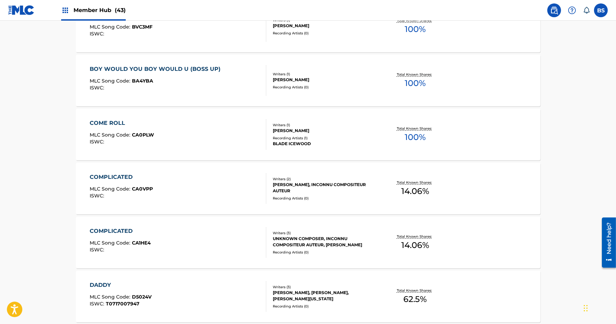
scroll to position [164, 0]
